Goal: Find specific page/section: Find specific page/section

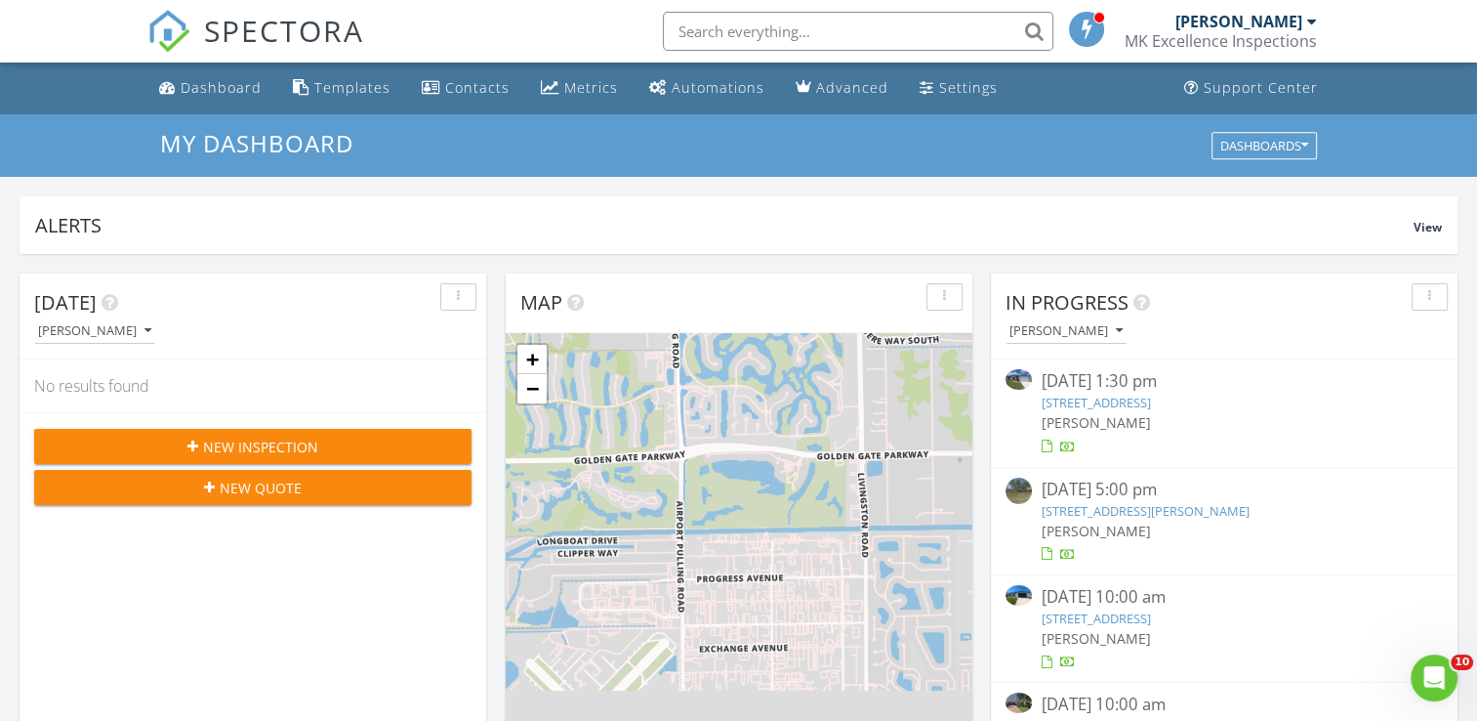
click at [684, 25] on input "text" at bounding box center [858, 31] width 391 height 39
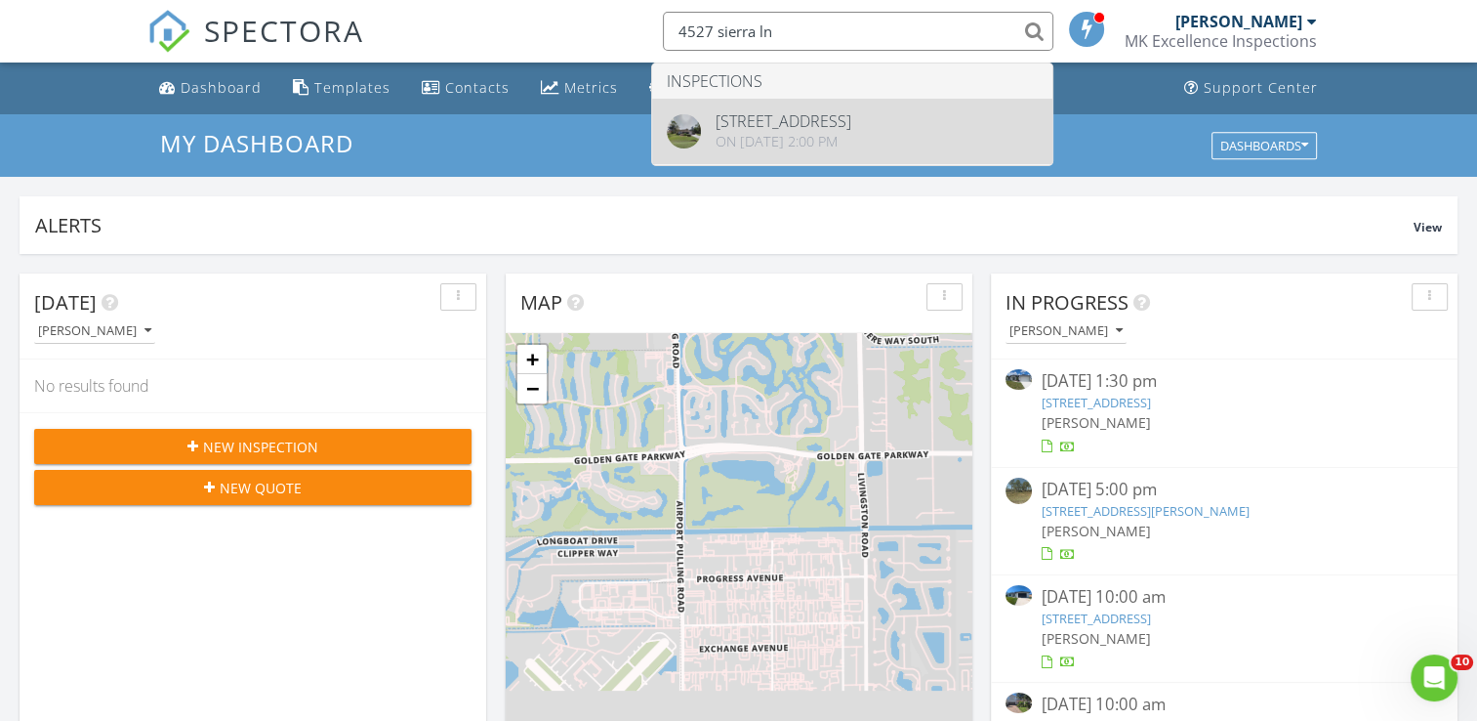
type input "4527 sierra ln"
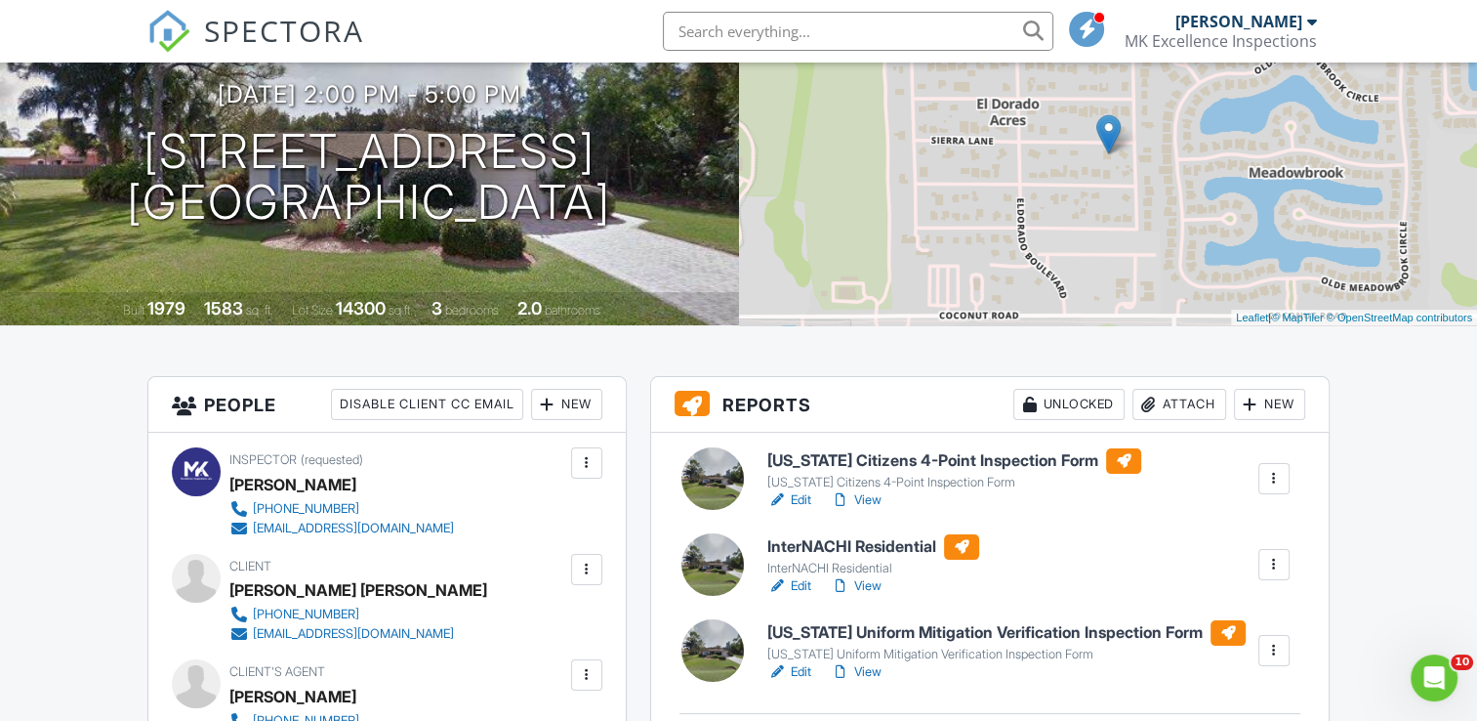
scroll to position [197, 0]
click at [907, 451] on h6 "[US_STATE] Citizens 4-Point Inspection Form" at bounding box center [954, 459] width 374 height 25
